Goal: Task Accomplishment & Management: Manage account settings

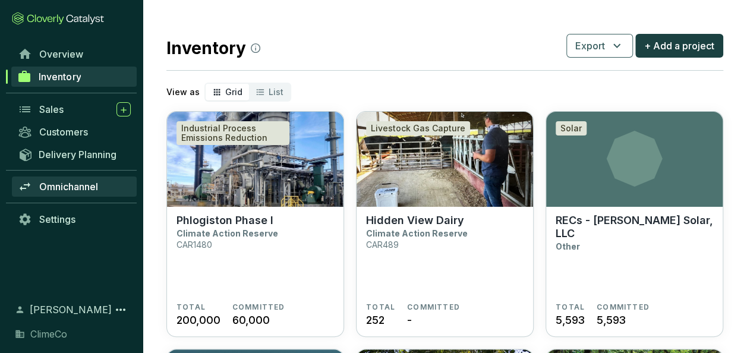
click at [70, 187] on span "Omnichannel" at bounding box center [68, 187] width 59 height 12
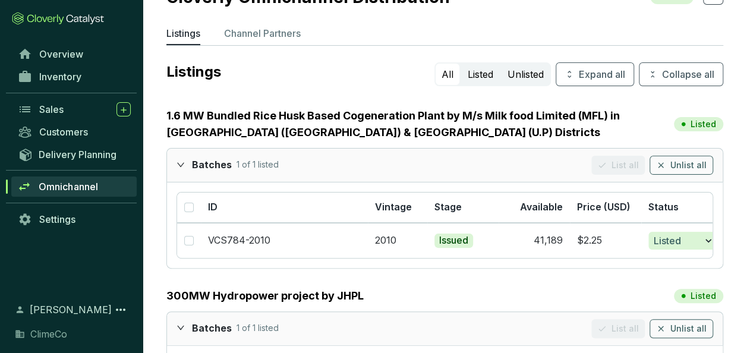
scroll to position [59, 0]
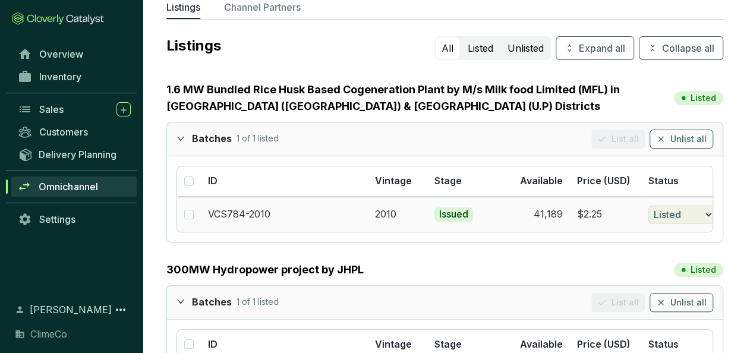
click at [681, 213] on span "Listed" at bounding box center [667, 214] width 27 height 14
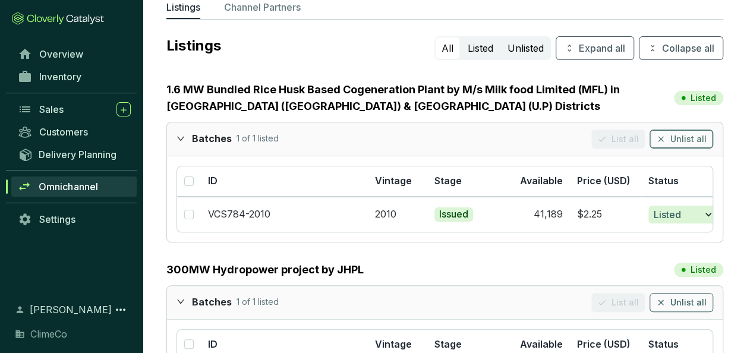
click at [682, 140] on span "Unlist all" at bounding box center [688, 139] width 36 height 12
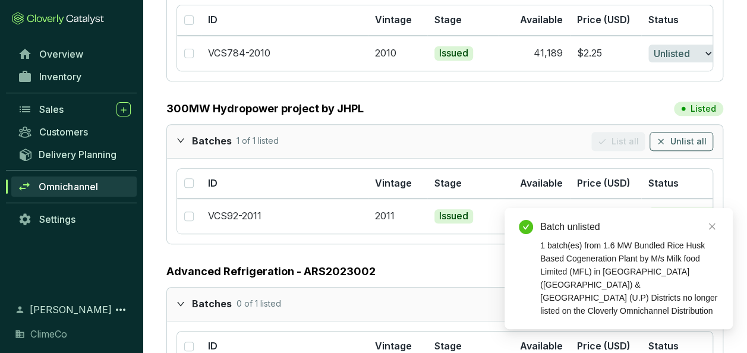
scroll to position [238, 0]
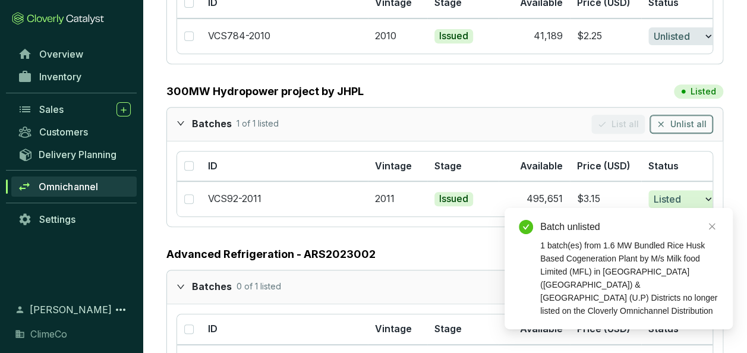
click at [690, 124] on span "Unlist all" at bounding box center [688, 124] width 36 height 12
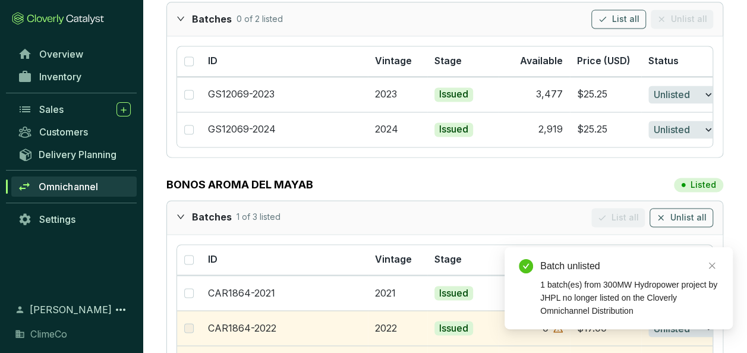
scroll to position [951, 0]
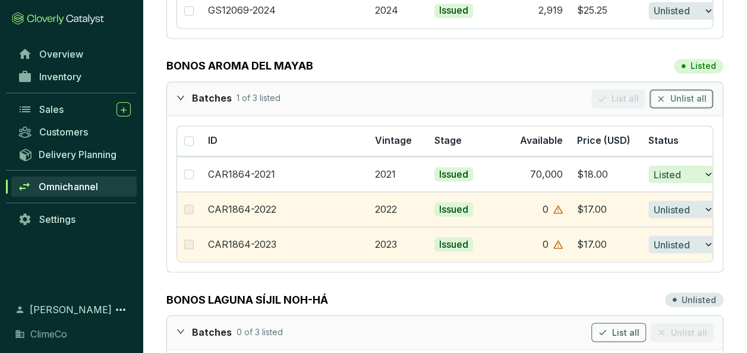
click at [687, 94] on span "Unlist all" at bounding box center [688, 99] width 36 height 12
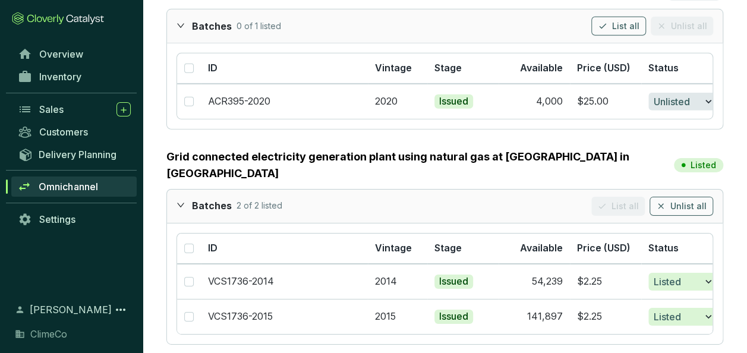
scroll to position [1842, 0]
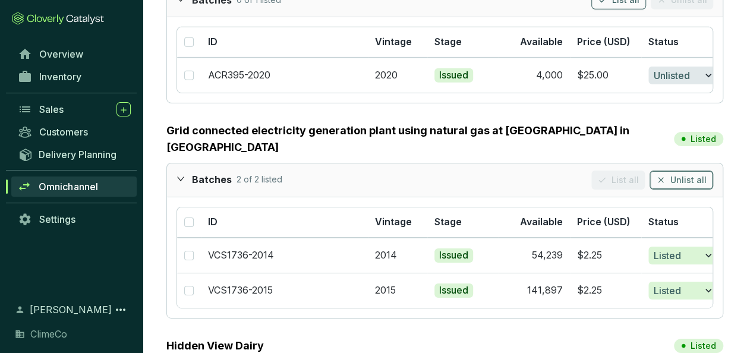
click at [679, 174] on span "Unlist all" at bounding box center [688, 180] width 36 height 12
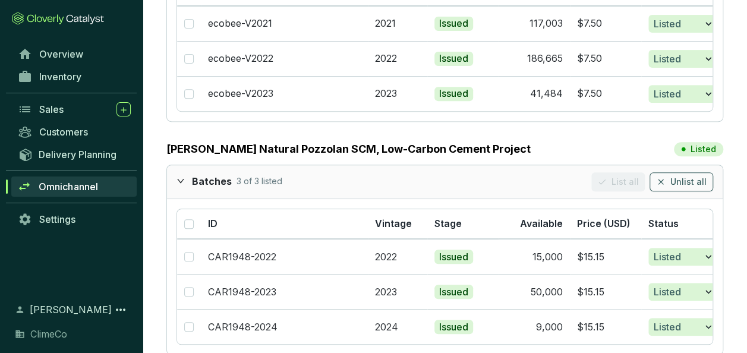
scroll to position [2436, 0]
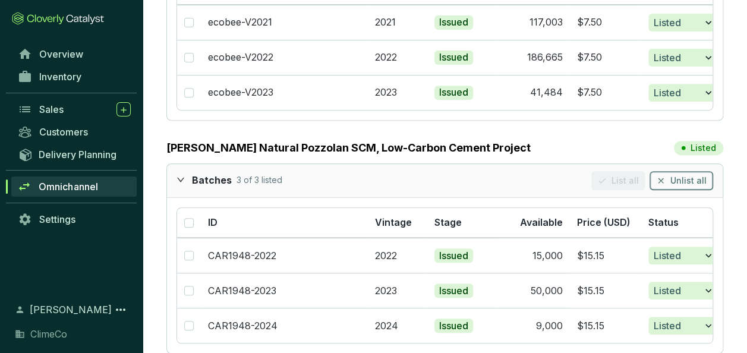
click at [682, 175] on span "Unlist all" at bounding box center [688, 181] width 36 height 12
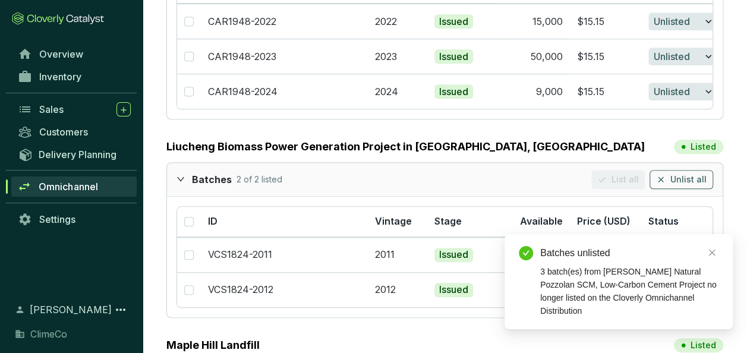
scroll to position [2674, 0]
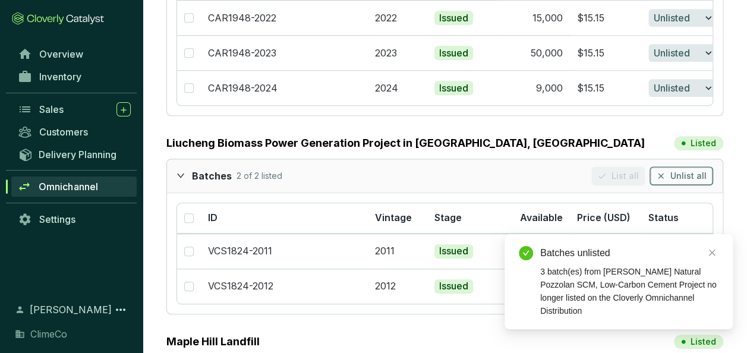
click at [686, 170] on span "Unlist all" at bounding box center [688, 176] width 36 height 12
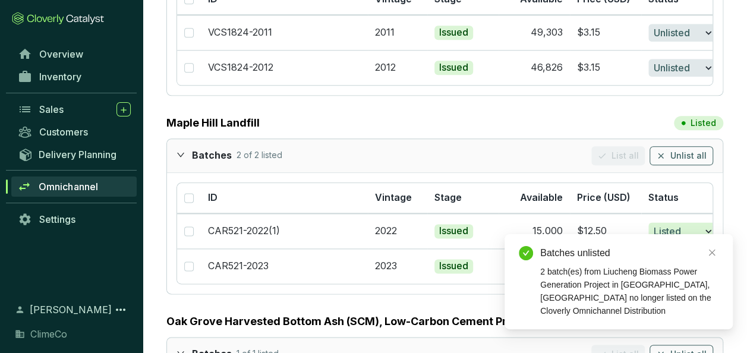
scroll to position [2912, 0]
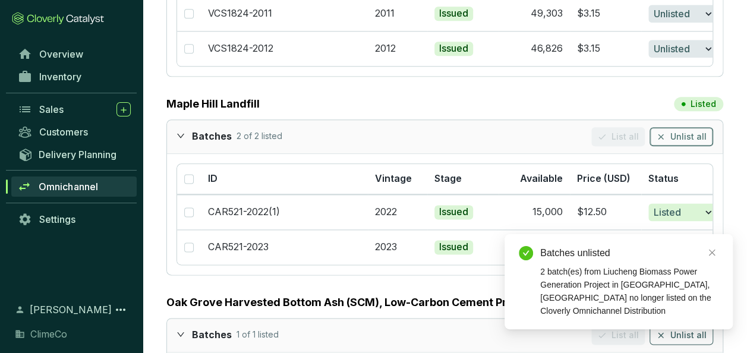
click at [685, 131] on span "Unlist all" at bounding box center [688, 137] width 36 height 12
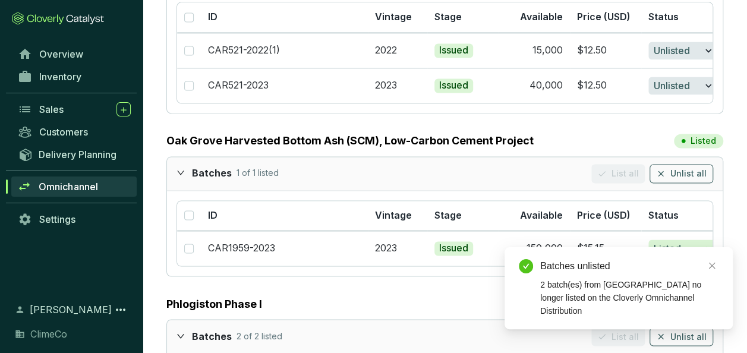
scroll to position [3090, 0]
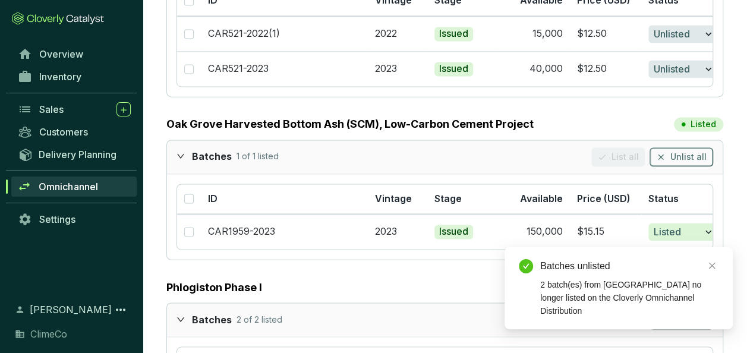
click at [686, 151] on span "Unlist all" at bounding box center [688, 157] width 36 height 12
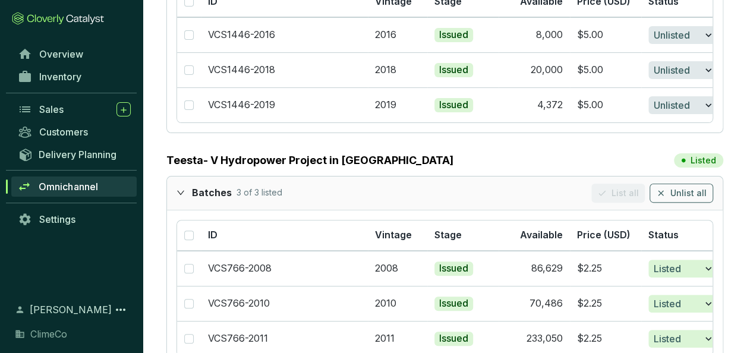
scroll to position [4575, 0]
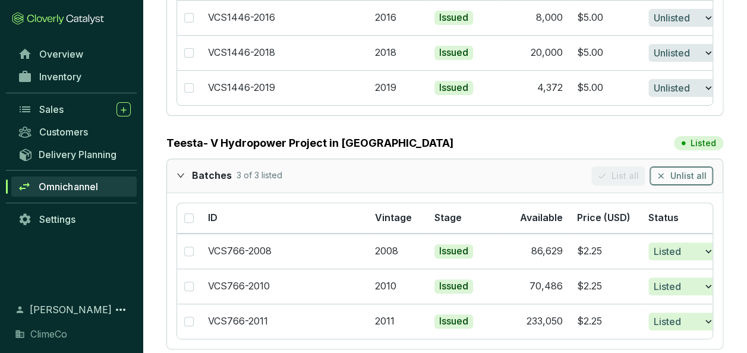
click at [700, 170] on span "Unlist all" at bounding box center [688, 176] width 36 height 12
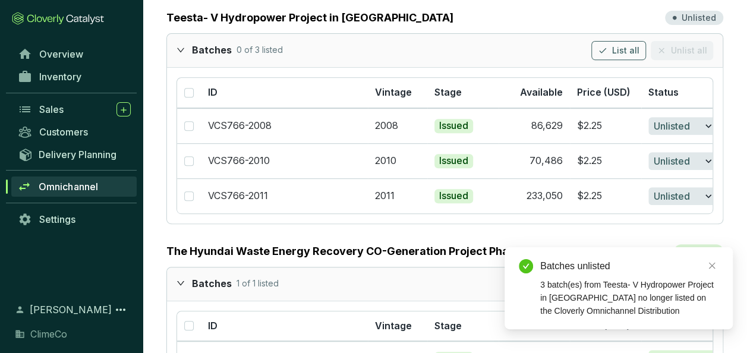
scroll to position [4702, 0]
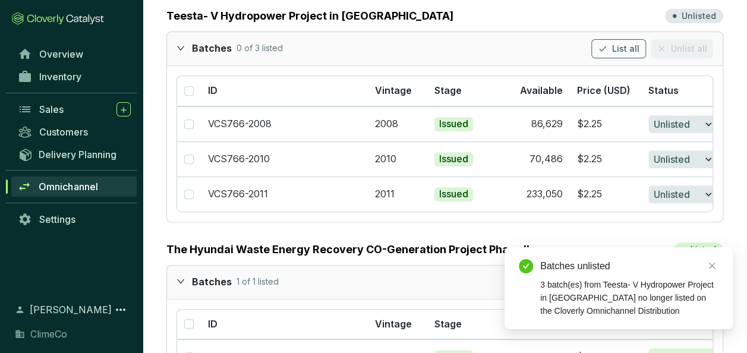
click at [702, 276] on span "Unlist all" at bounding box center [688, 282] width 36 height 12
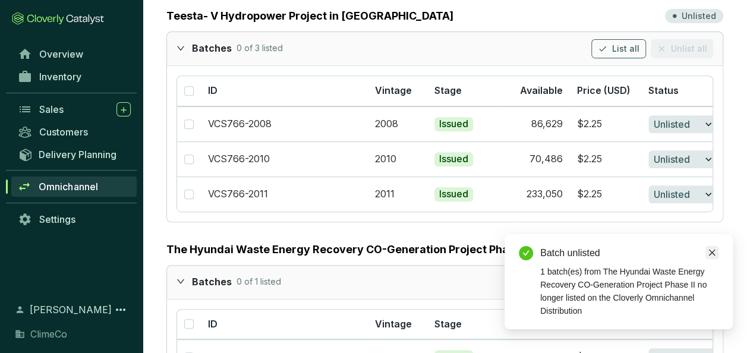
click at [712, 256] on icon "close" at bounding box center [712, 252] width 8 height 8
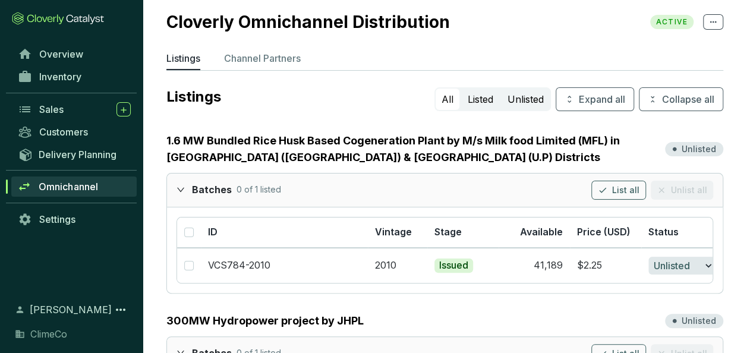
scroll to position [0, 0]
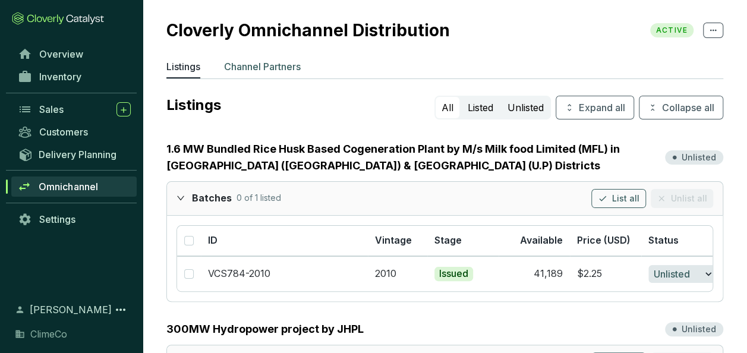
click at [263, 62] on p "Channel Partners" at bounding box center [262, 66] width 77 height 14
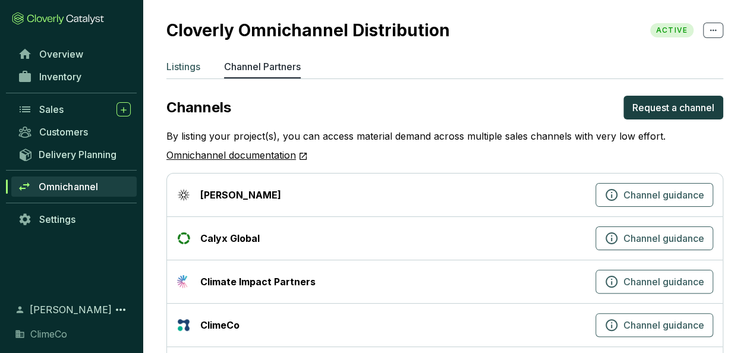
click at [193, 67] on p "Listings" at bounding box center [183, 66] width 34 height 14
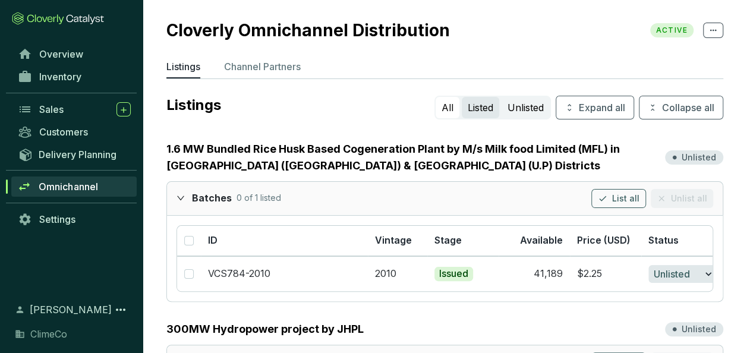
click at [485, 108] on button "Listed" at bounding box center [480, 107] width 37 height 21
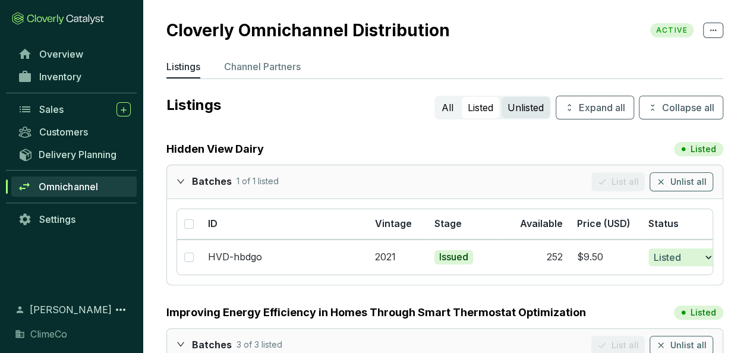
click at [522, 107] on button "Unlisted" at bounding box center [525, 107] width 48 height 21
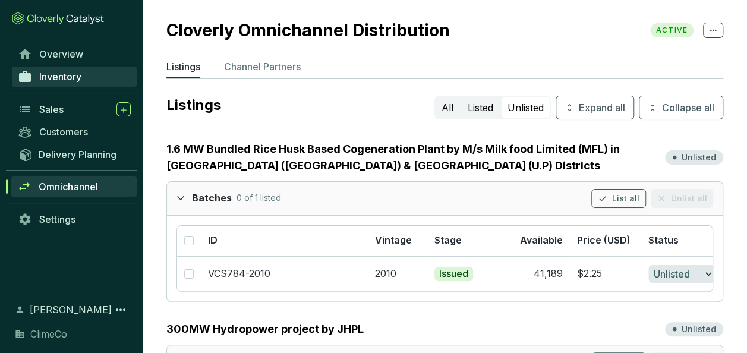
click at [64, 78] on span "Inventory" at bounding box center [60, 77] width 42 height 12
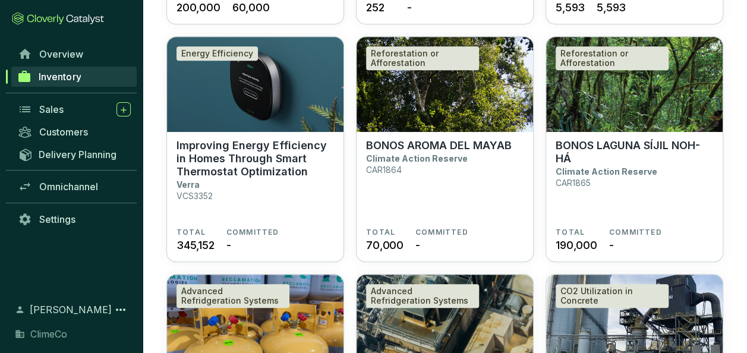
scroll to position [297, 0]
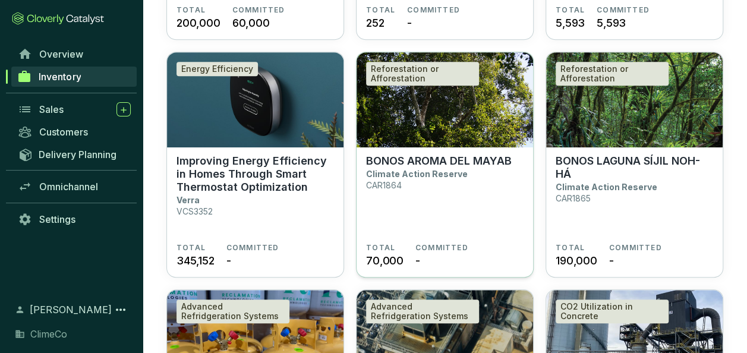
click at [405, 163] on p "BONOS AROMA DEL MAYAB" at bounding box center [439, 160] width 146 height 13
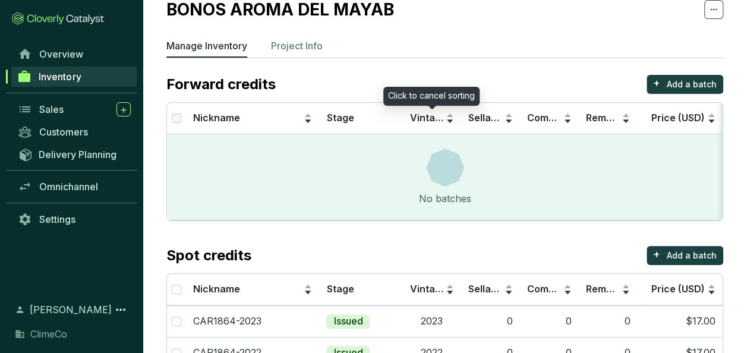
scroll to position [113, 0]
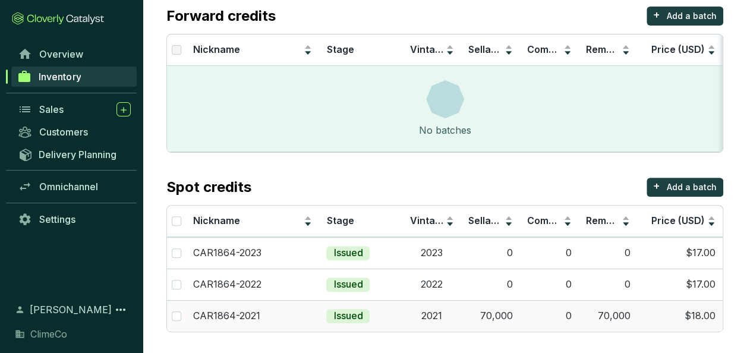
click at [488, 318] on td "70,000" at bounding box center [490, 315] width 59 height 31
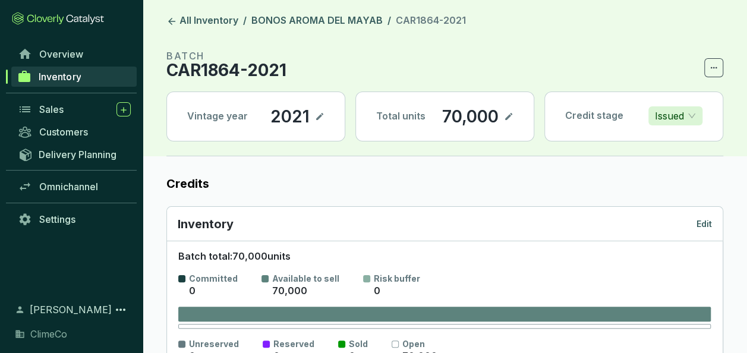
click at [461, 107] on p "70,000" at bounding box center [470, 116] width 58 height 20
click at [505, 118] on icon at bounding box center [509, 116] width 10 height 14
click at [452, 118] on div "70,000" at bounding box center [461, 116] width 62 height 20
click at [516, 116] on icon at bounding box center [515, 116] width 10 height 14
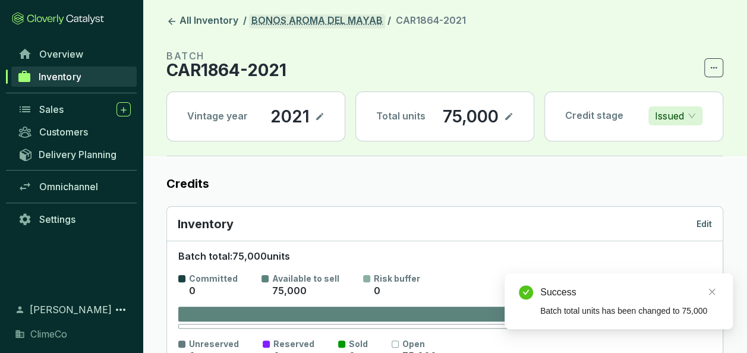
click at [297, 22] on link "BONOS AROMA DEL MAYAB" at bounding box center [317, 21] width 136 height 14
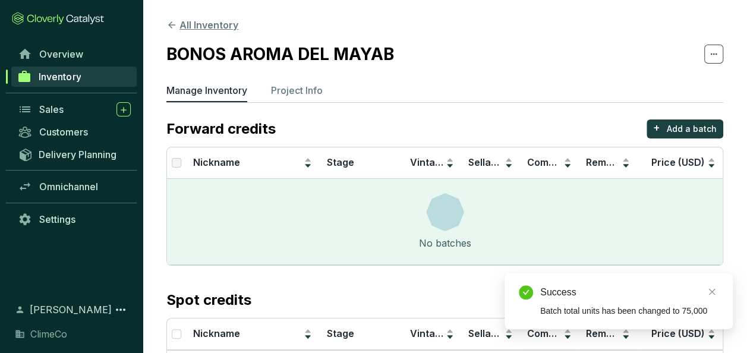
click at [207, 25] on button "All Inventory" at bounding box center [202, 25] width 72 height 14
